Goal: Find specific page/section: Find specific page/section

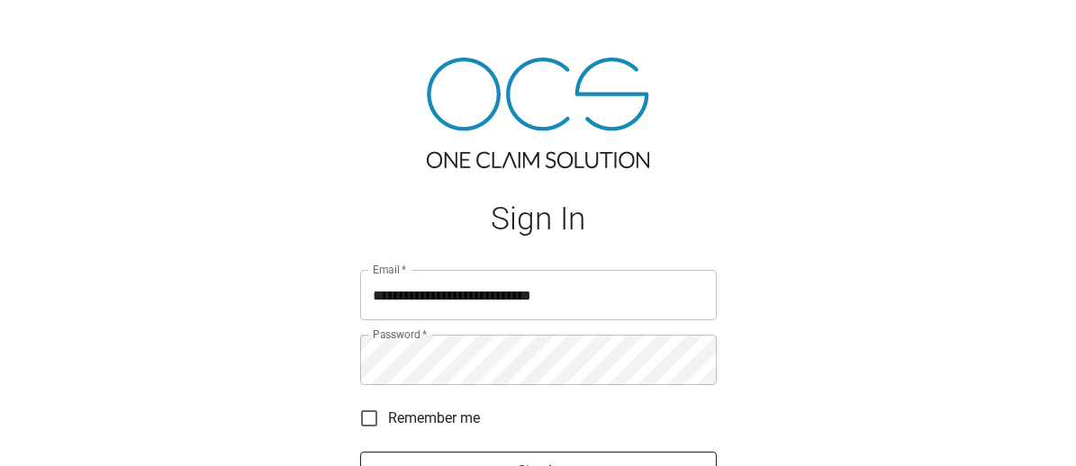
scroll to position [147, 0]
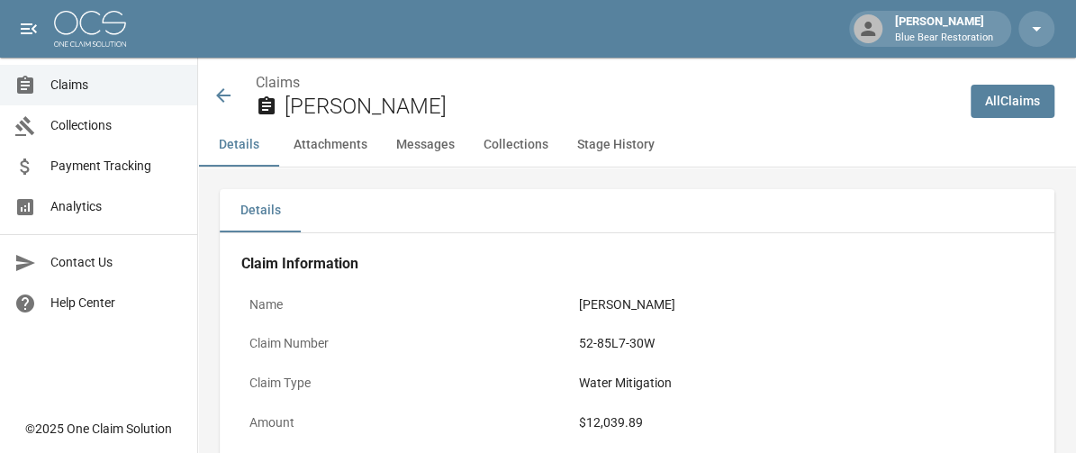
click at [213, 95] on icon at bounding box center [223, 96] width 22 height 22
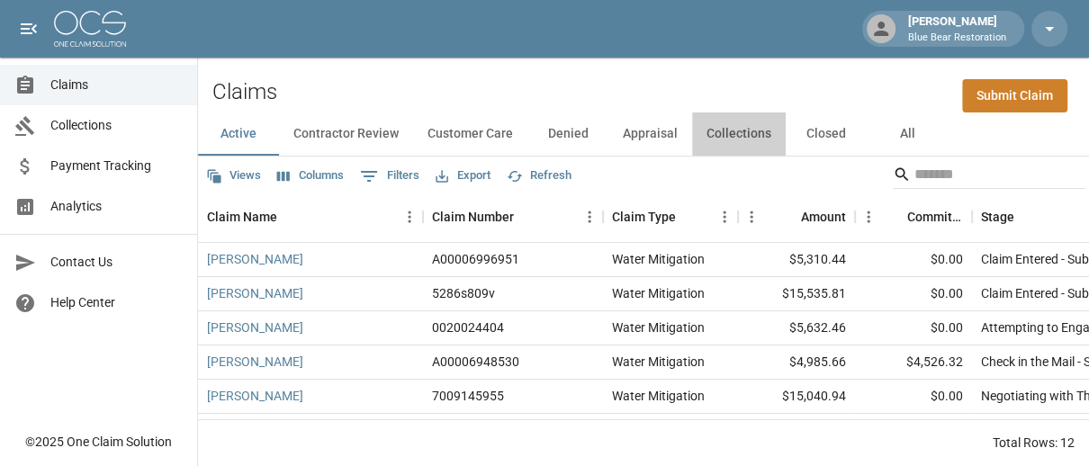
click at [748, 129] on button "Collections" at bounding box center [739, 134] width 94 height 43
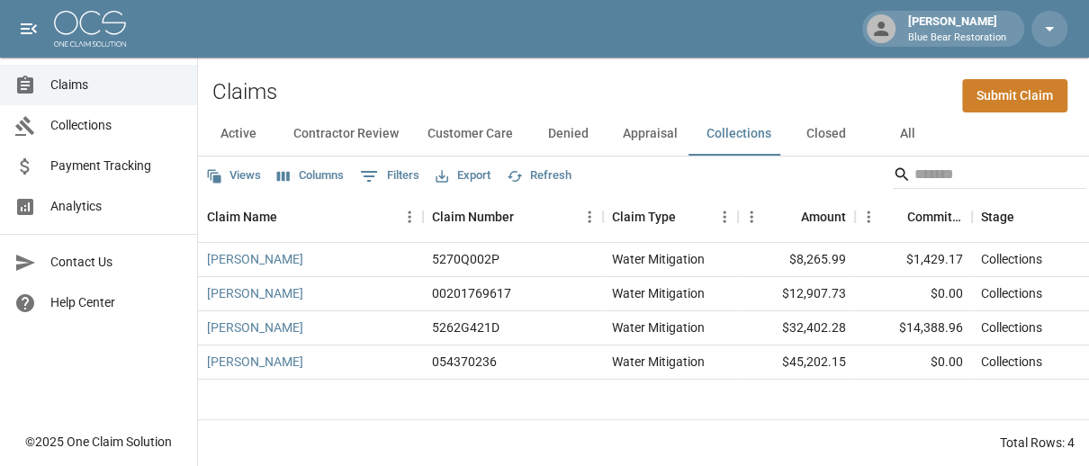
click at [897, 131] on button "All" at bounding box center [907, 134] width 81 height 43
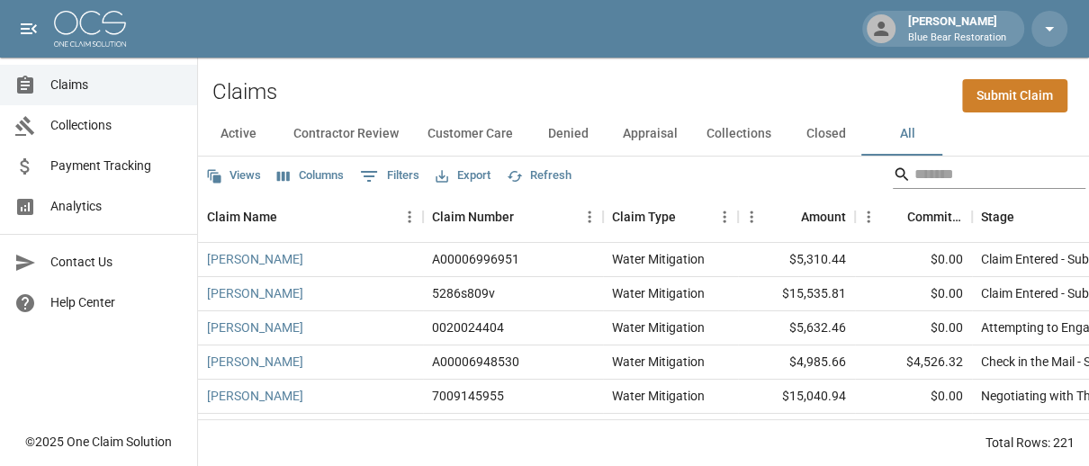
click at [938, 167] on input "Search" at bounding box center [987, 174] width 144 height 29
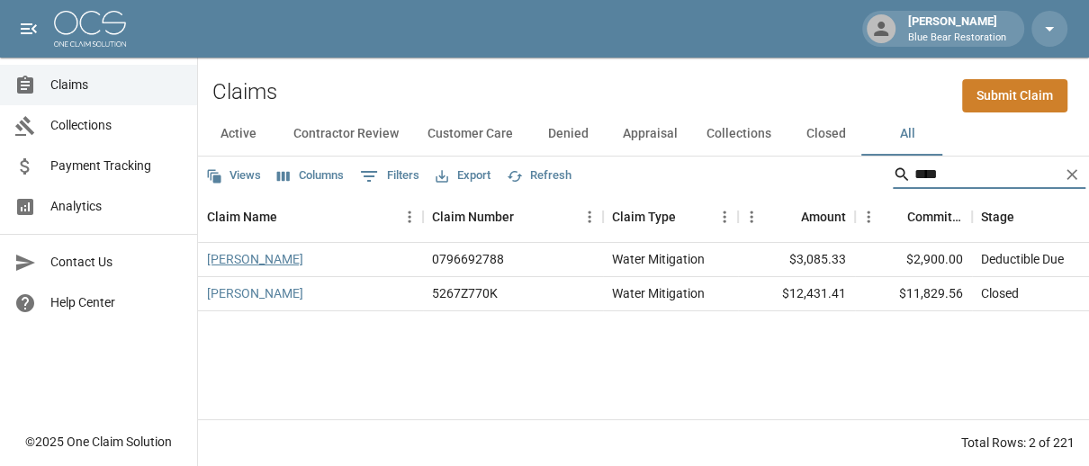
type input "****"
click at [260, 265] on link "Alex Prieto" at bounding box center [255, 259] width 96 height 18
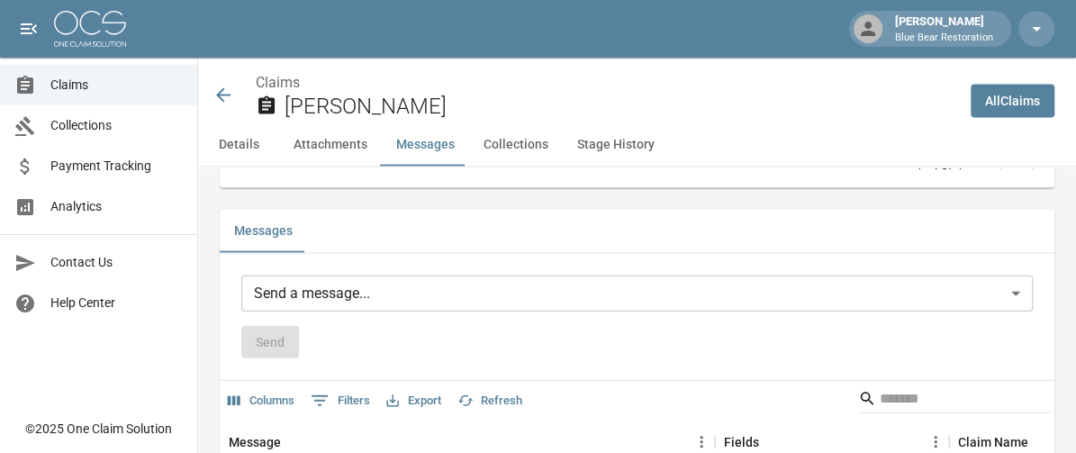
scroll to position [1636, 0]
